Goal: Register for event/course

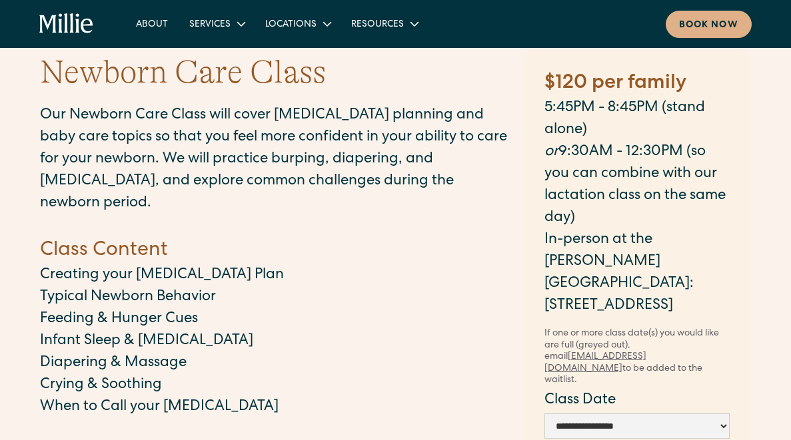
scroll to position [49, 0]
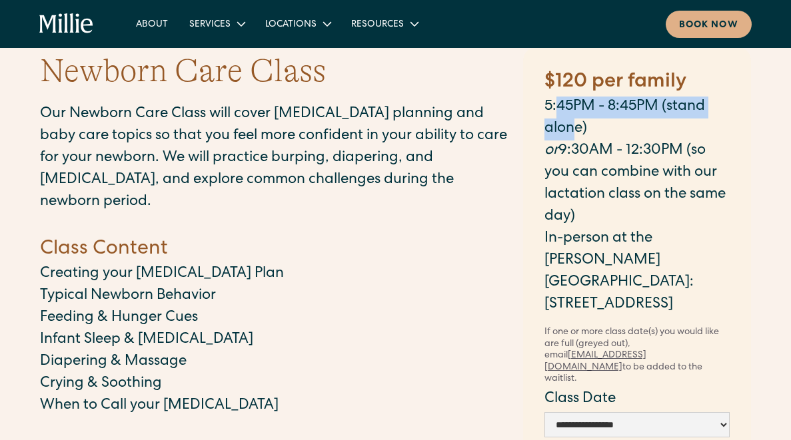
drag, startPoint x: 557, startPoint y: 115, endPoint x: 571, endPoint y: 132, distance: 22.3
click at [571, 132] on p "5:45PM - 8:45PM (stand alone)" at bounding box center [636, 119] width 185 height 44
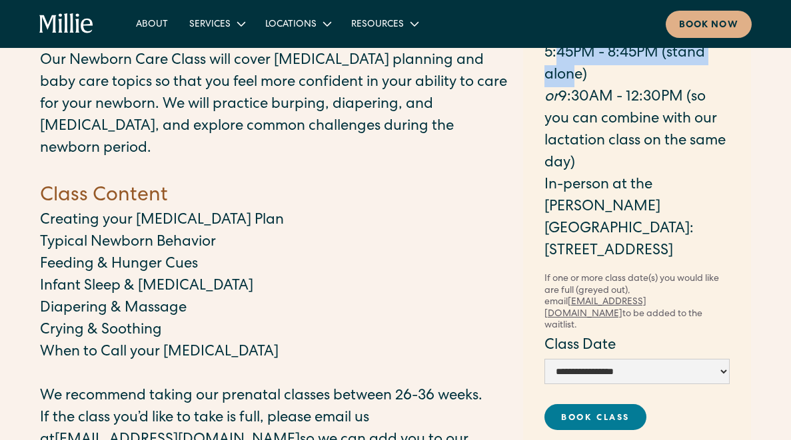
scroll to position [111, 0]
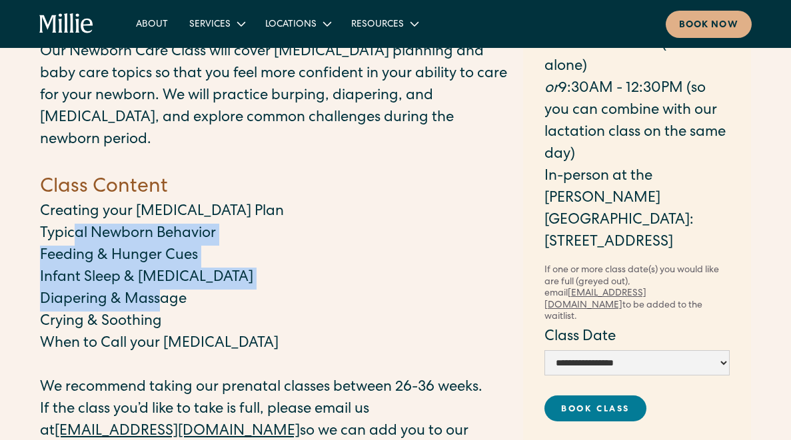
drag, startPoint x: 75, startPoint y: 211, endPoint x: 159, endPoint y: 276, distance: 106.9
click at [159, 276] on div "Our Newborn Care Class will cover [MEDICAL_DATA] planning and baby care topics …" at bounding box center [275, 309] width 470 height 534
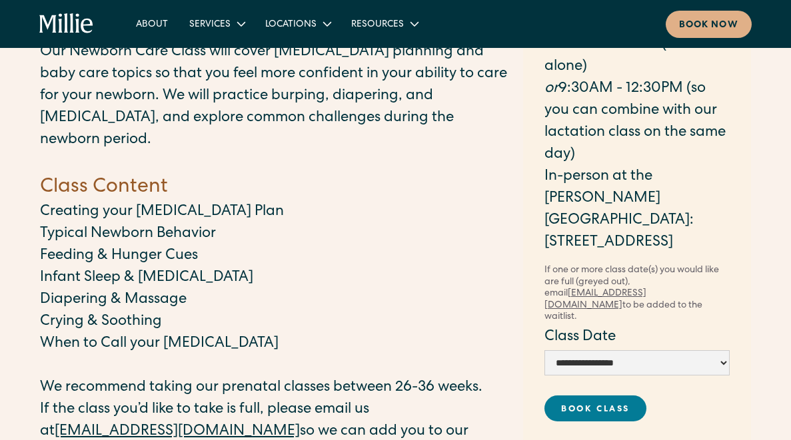
click at [143, 312] on p "Crying & Soothing" at bounding box center [275, 323] width 470 height 22
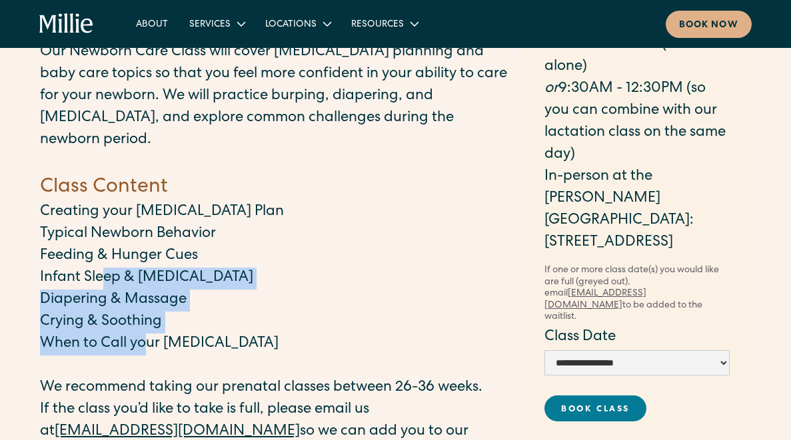
drag, startPoint x: 143, startPoint y: 320, endPoint x: 101, endPoint y: 249, distance: 82.2
click at [101, 249] on div "Our Newborn Care Class will cover [MEDICAL_DATA] planning and baby care topics …" at bounding box center [275, 309] width 470 height 534
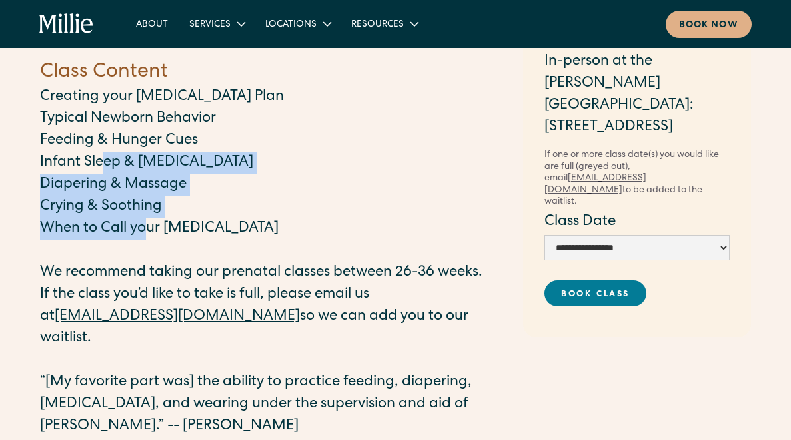
scroll to position [281, 0]
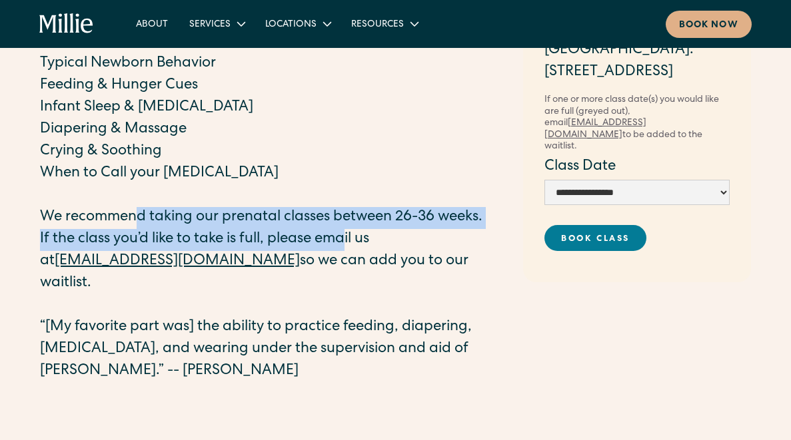
drag, startPoint x: 139, startPoint y: 199, endPoint x: 349, endPoint y: 214, distance: 210.4
click at [349, 215] on div "Our Newborn Care Class will cover [MEDICAL_DATA] planning and baby care topics …" at bounding box center [275, 138] width 470 height 534
click at [349, 229] on p "If the class you’d like to take is full, please email us at [EMAIL_ADDRESS][DOM…" at bounding box center [275, 262] width 470 height 66
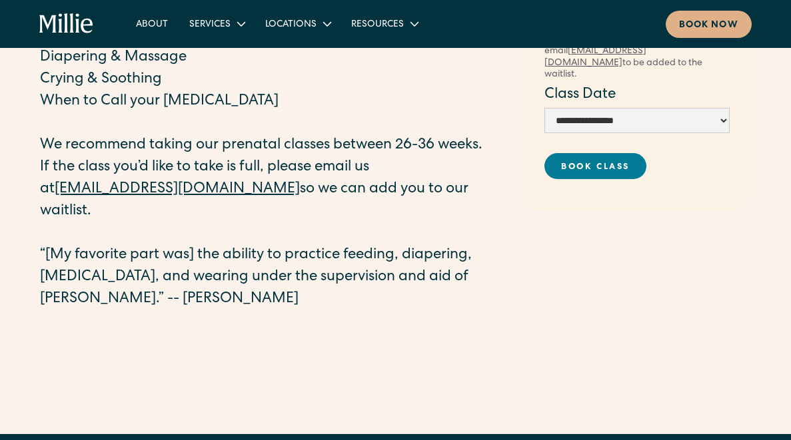
scroll to position [286, 0]
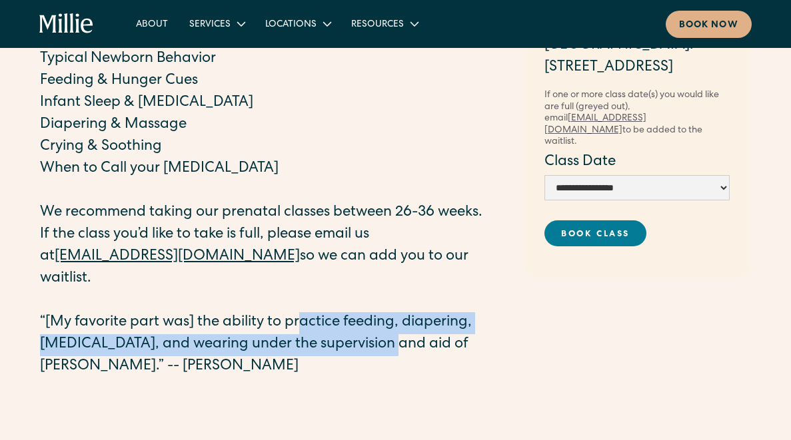
drag, startPoint x: 535, startPoint y: 234, endPoint x: 300, endPoint y: 286, distance: 240.9
click at [300, 312] on p "“[My favorite part was] the ability to practice feeding, diapering, [MEDICAL_DA…" at bounding box center [275, 345] width 470 height 66
click at [301, 312] on p "“[My favorite part was] the ability to practice feeding, diapering, [MEDICAL_DA…" at bounding box center [275, 345] width 470 height 66
drag, startPoint x: 257, startPoint y: 283, endPoint x: 328, endPoint y: 294, distance: 71.5
click at [328, 312] on p "“[My favorite part was] the ability to practice feeding, diapering, [MEDICAL_DA…" at bounding box center [275, 345] width 470 height 66
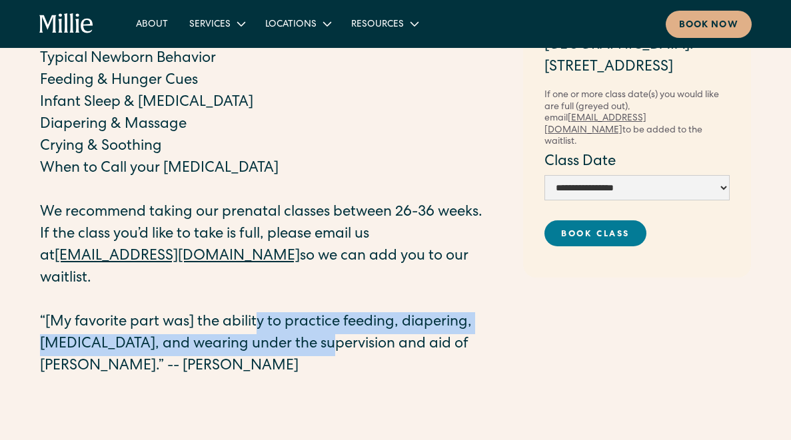
click at [328, 312] on p "“[My favorite part was] the ability to practice feeding, diapering, [MEDICAL_DA…" at bounding box center [275, 345] width 470 height 66
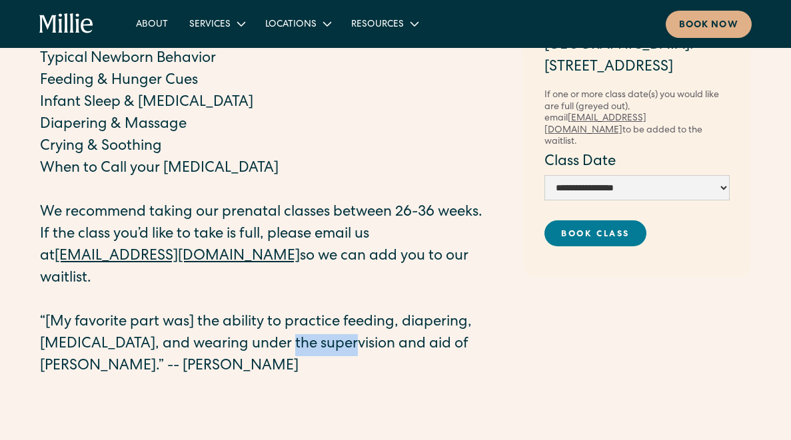
drag, startPoint x: 348, startPoint y: 296, endPoint x: 287, endPoint y: 289, distance: 61.7
click at [287, 312] on p "“[My favorite part was] the ability to practice feeding, diapering, [MEDICAL_DA…" at bounding box center [275, 345] width 470 height 66
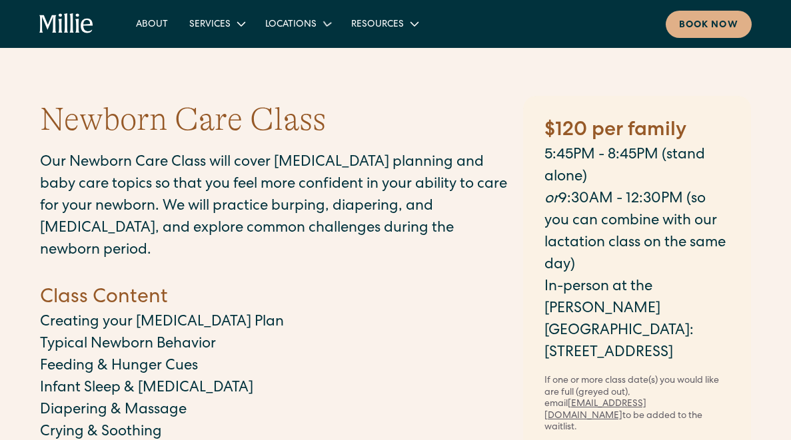
scroll to position [0, 0]
